Goal: Transaction & Acquisition: Download file/media

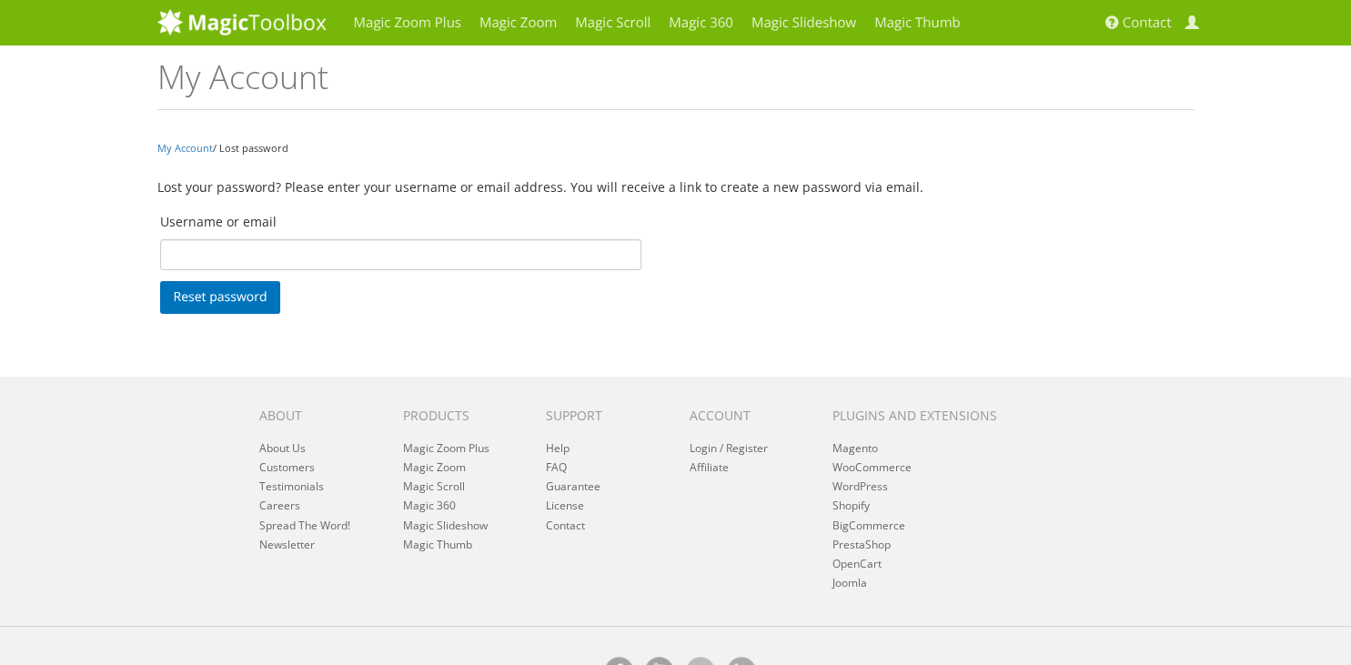
type input "Srinivas.vardha@i95dev.com"
click at [1141, 22] on span "Contact" at bounding box center [1147, 23] width 49 height 18
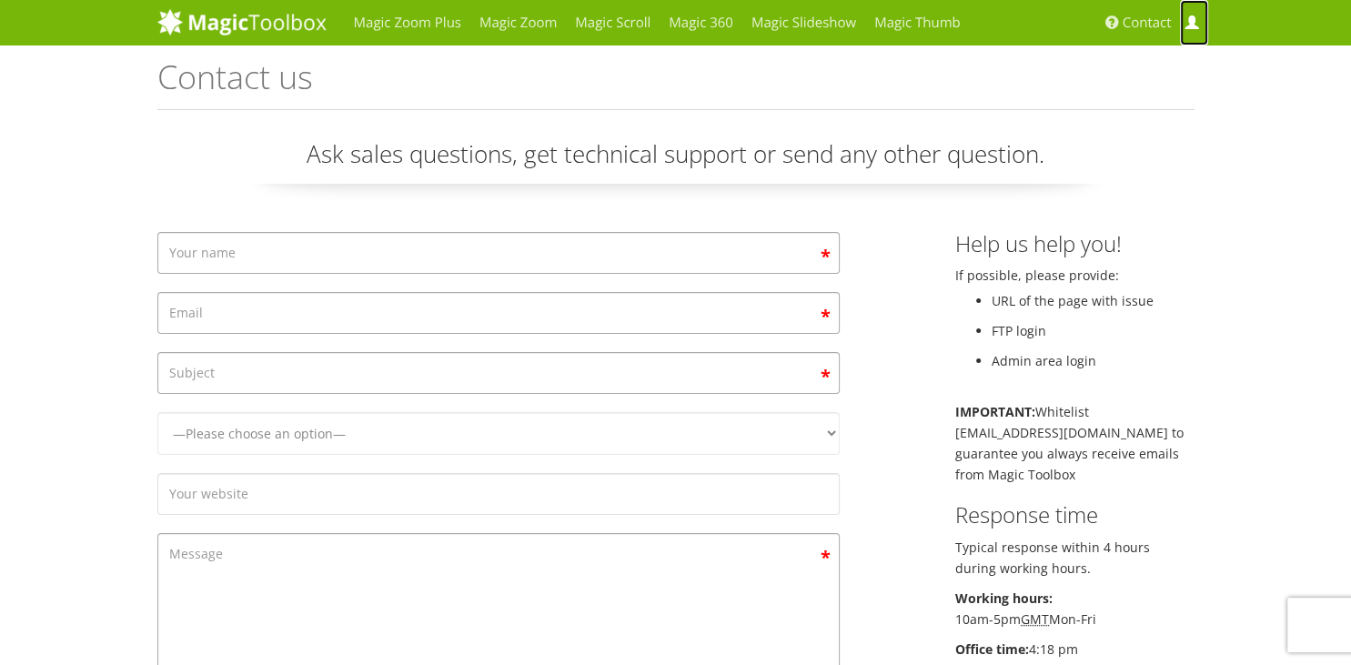
click at [1192, 25] on span at bounding box center [1192, 23] width 14 height 14
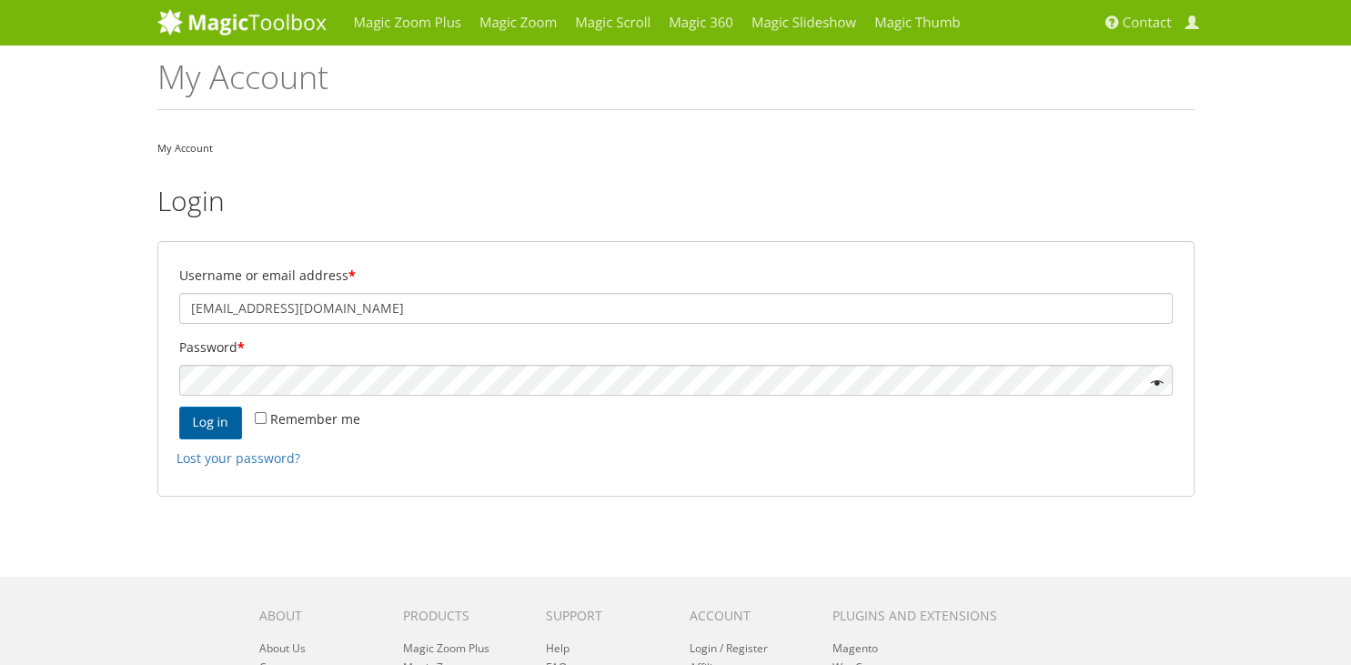
click at [197, 421] on button "Log in" at bounding box center [210, 423] width 63 height 33
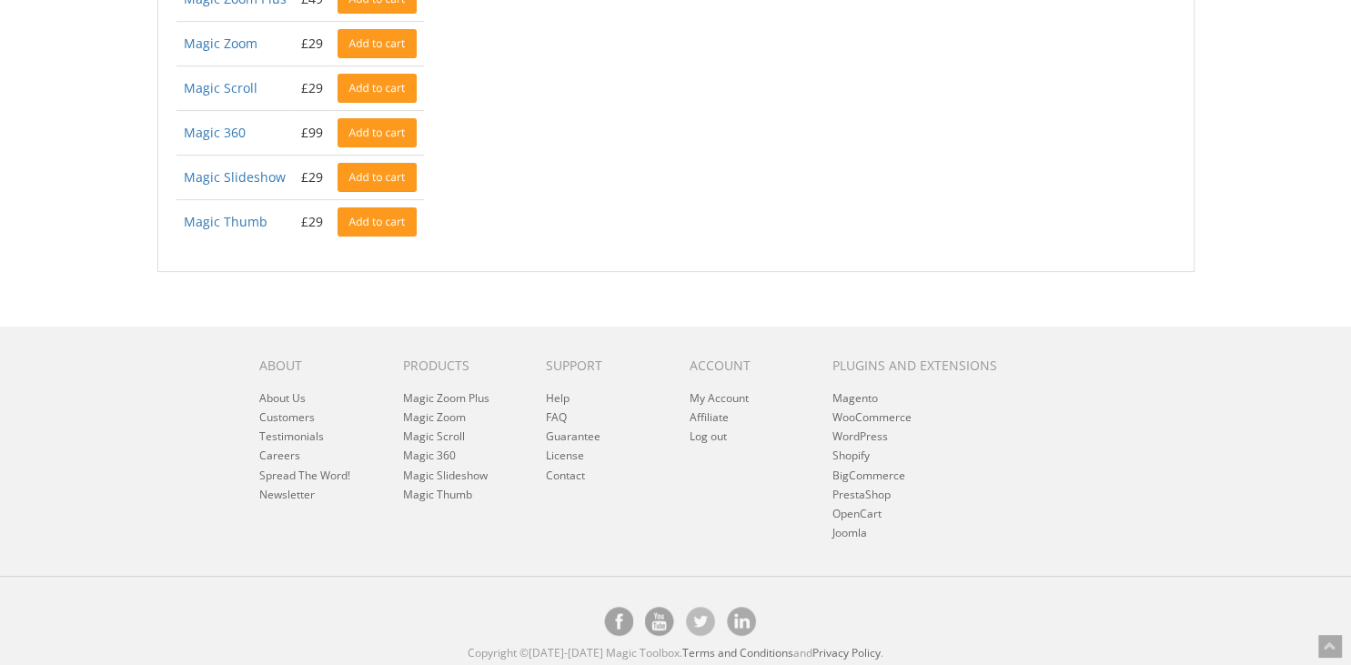
scroll to position [25, 0]
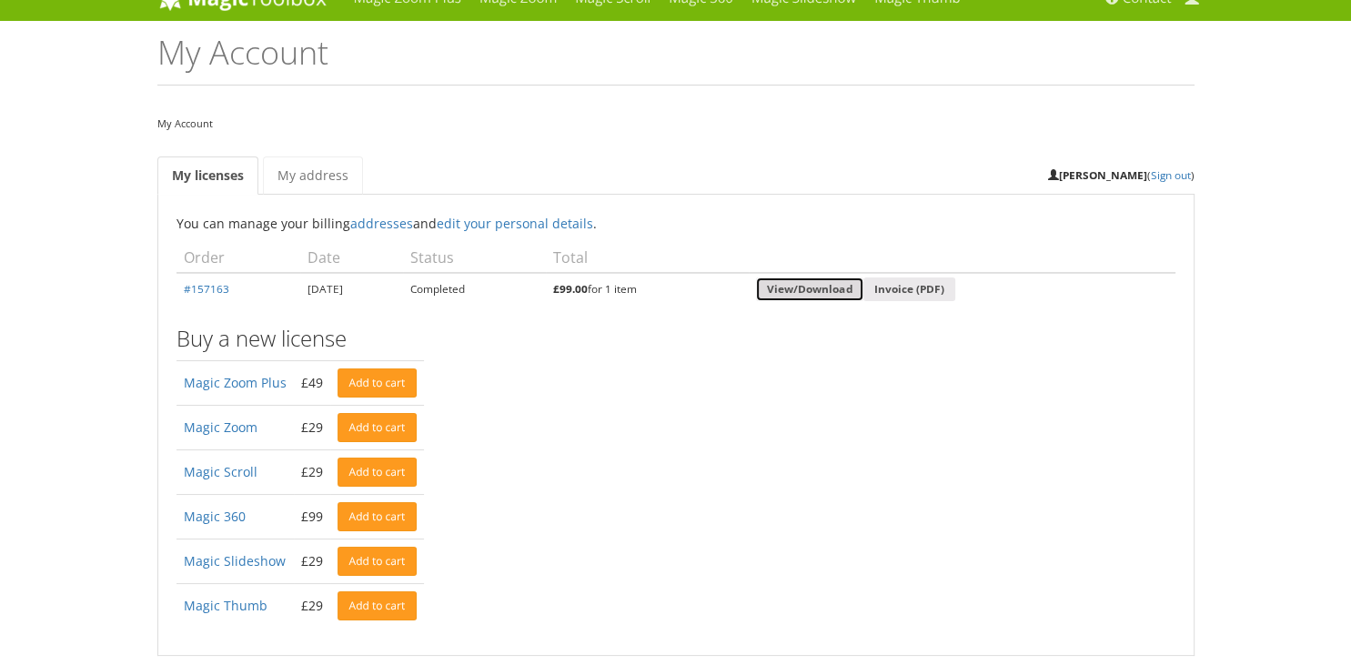
click at [857, 288] on link "View/Download" at bounding box center [809, 290] width 107 height 25
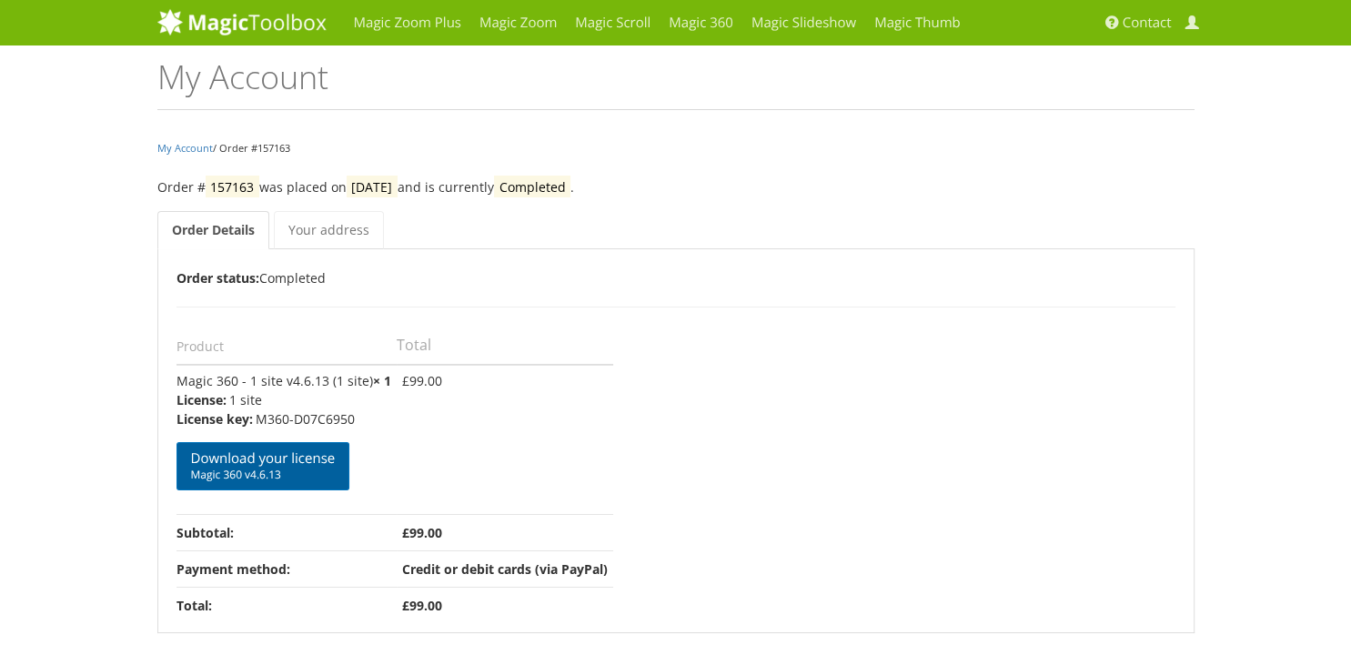
click at [302, 460] on link "Download your license Magic 360 v4.6.13" at bounding box center [264, 466] width 174 height 48
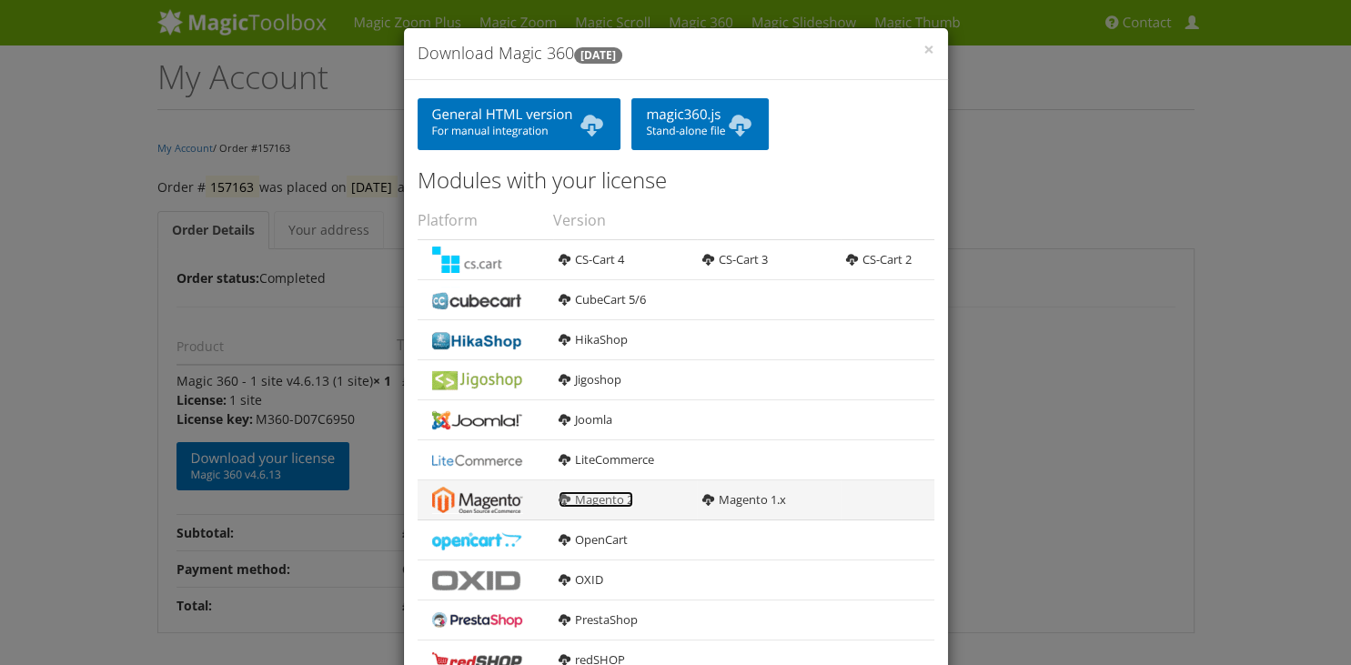
click at [603, 504] on link "Magento 2" at bounding box center [596, 499] width 75 height 16
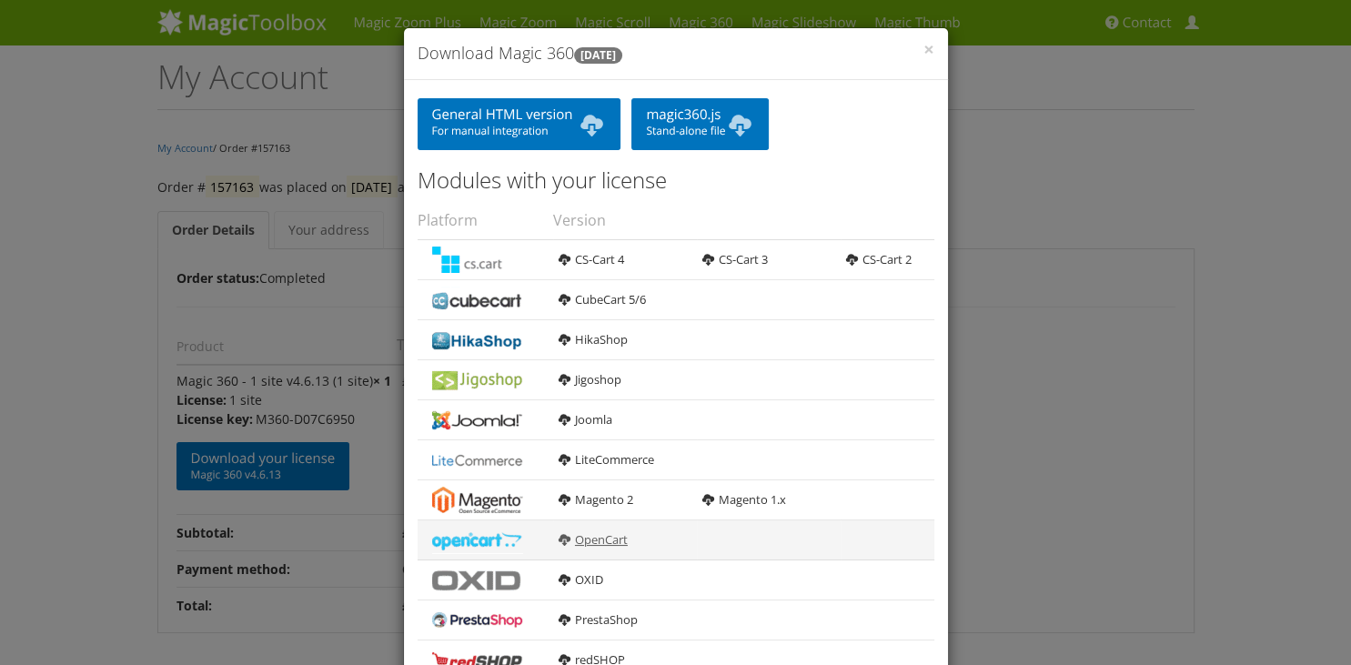
scroll to position [301, 0]
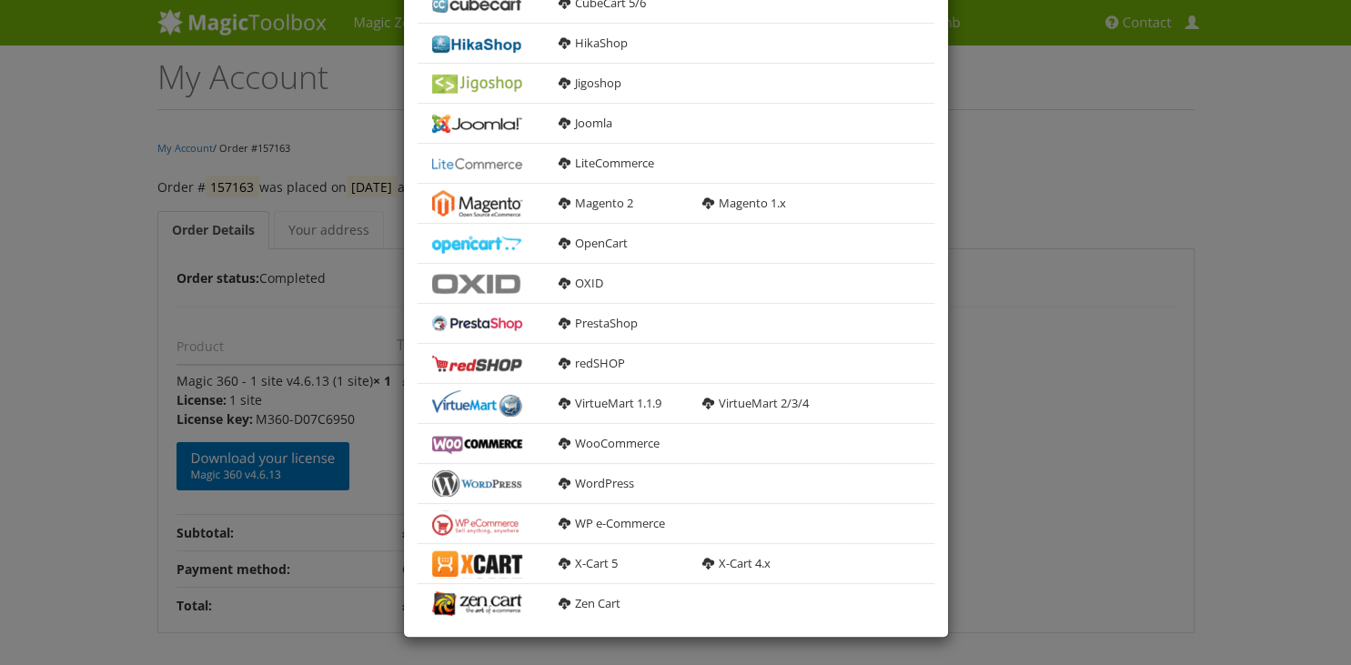
click at [1102, 181] on div "× Download Magic 360 4.6.13 General HTML version For manual integration magic36…" at bounding box center [675, 332] width 1351 height 665
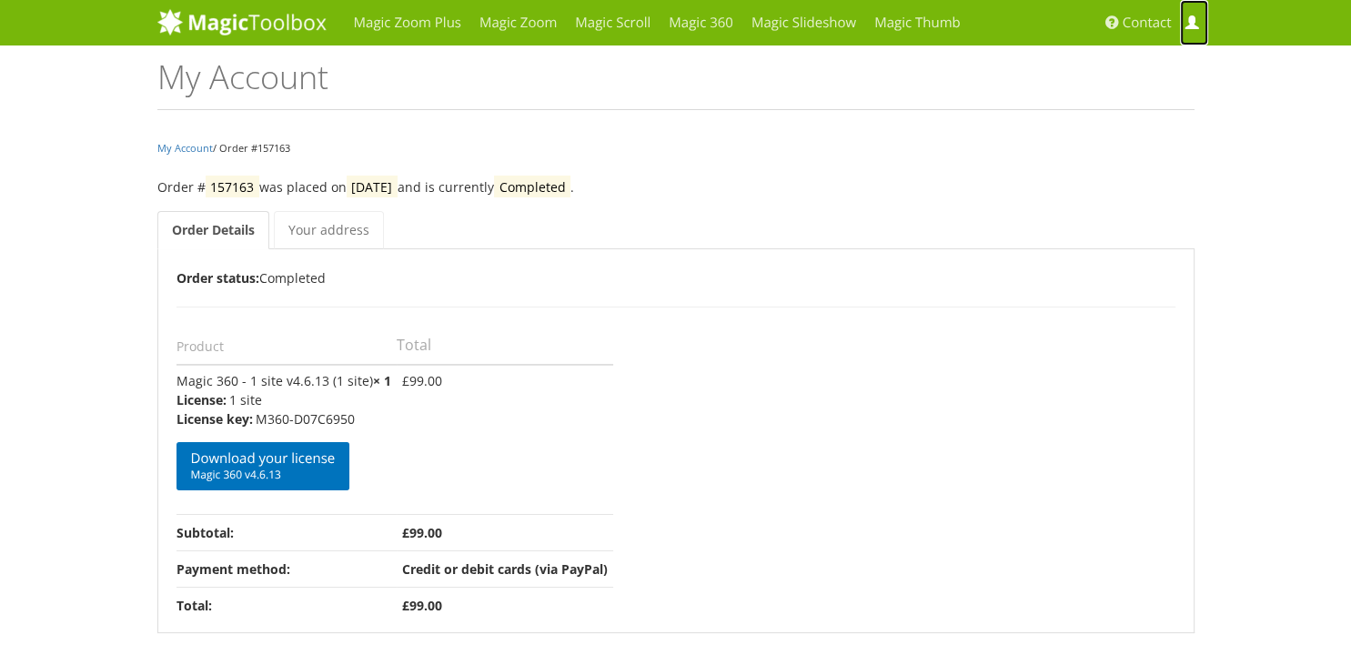
click at [1187, 29] on span at bounding box center [1192, 23] width 14 height 14
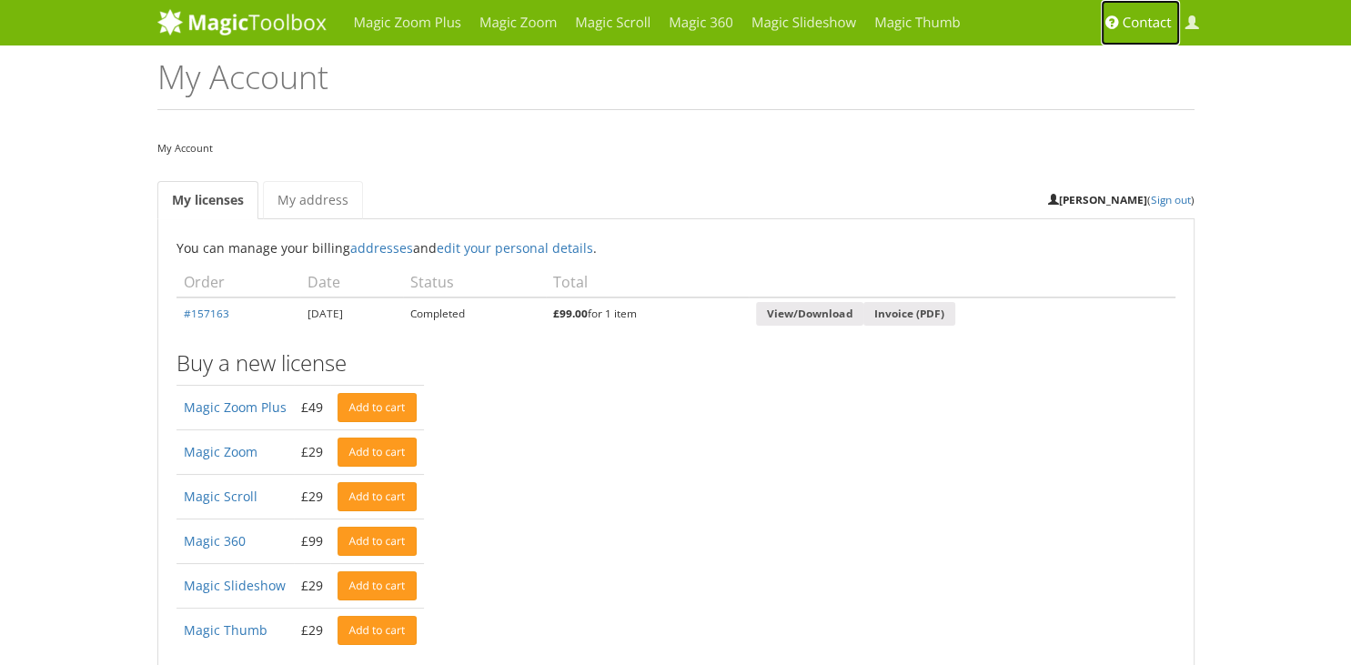
click at [1151, 22] on span "Contact" at bounding box center [1147, 23] width 49 height 18
click at [1159, 199] on link "Sign out" at bounding box center [1171, 199] width 40 height 15
